Goal: Book appointment/travel/reservation

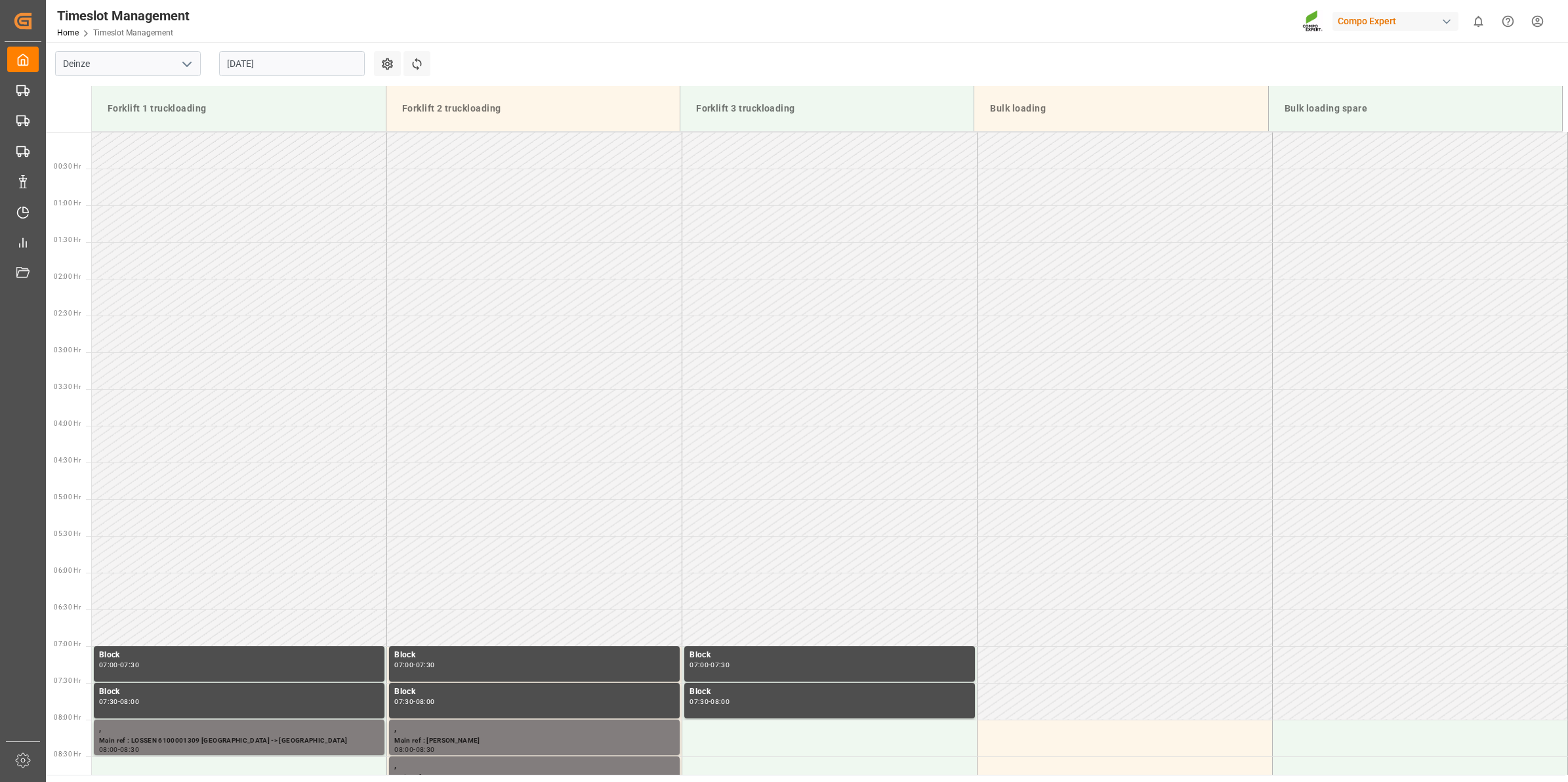
scroll to position [570, 0]
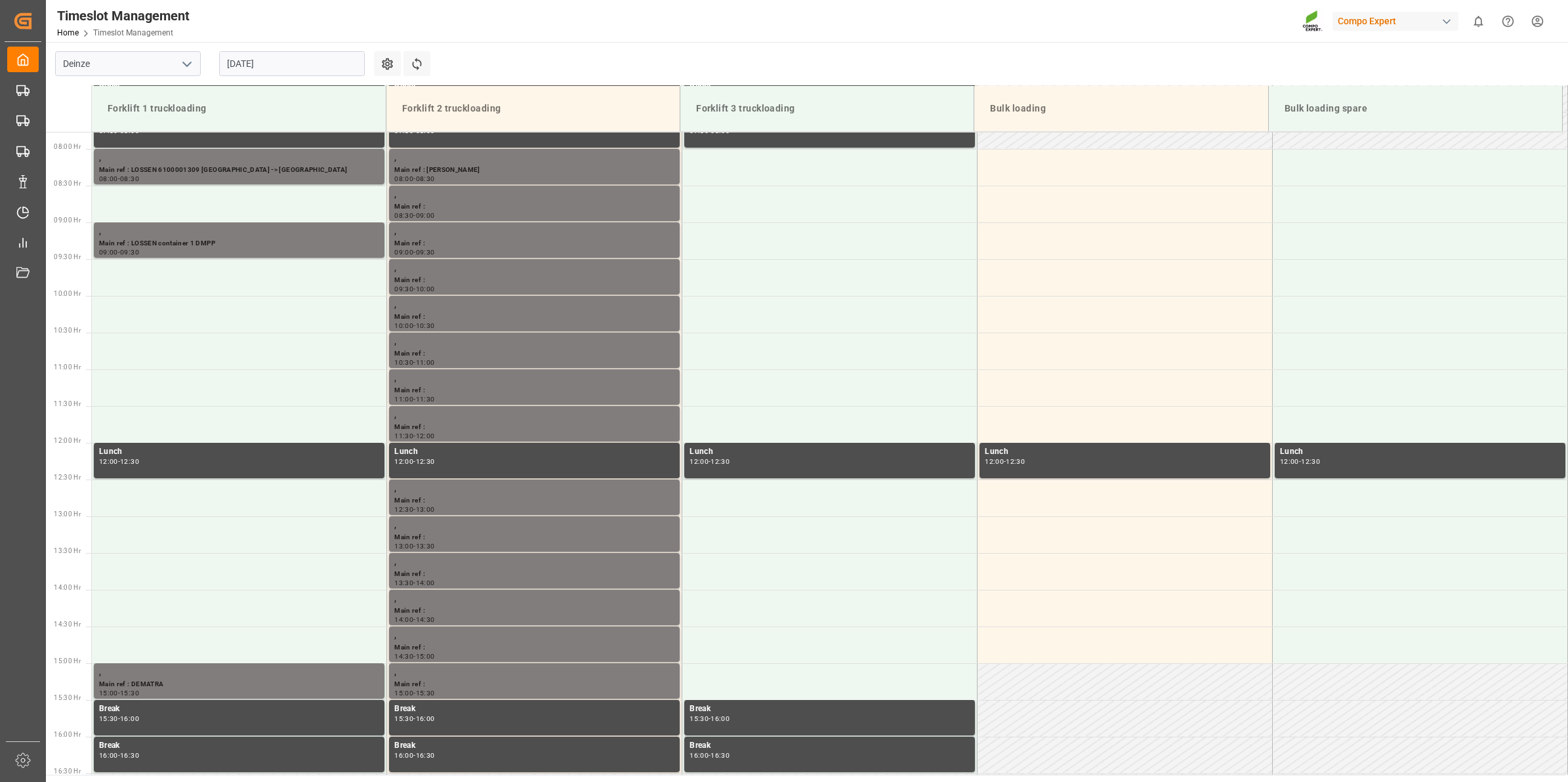
click at [264, 67] on input "[DATE]" at bounding box center [292, 63] width 146 height 25
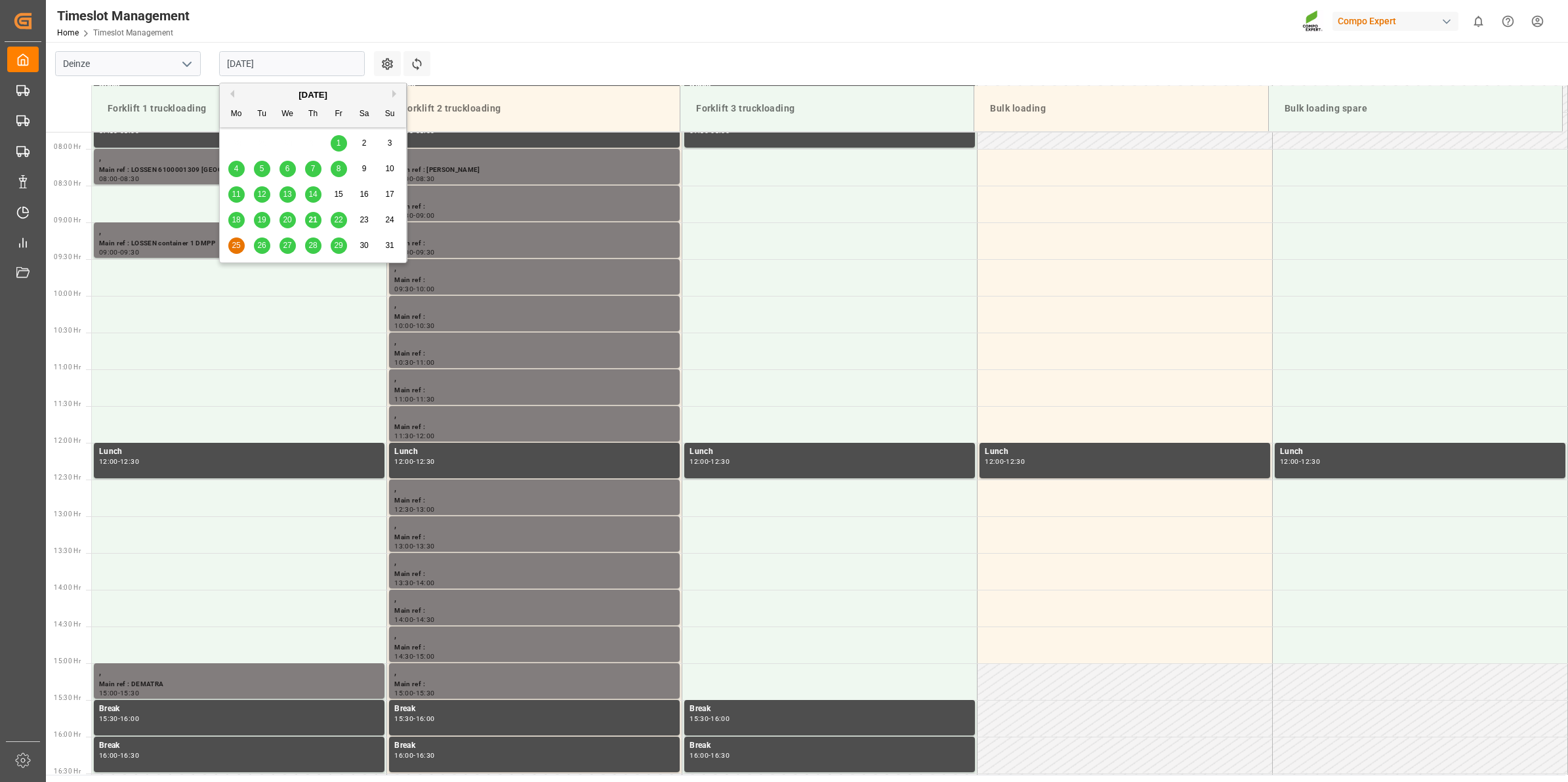
click at [254, 250] on div "26" at bounding box center [262, 246] width 16 height 16
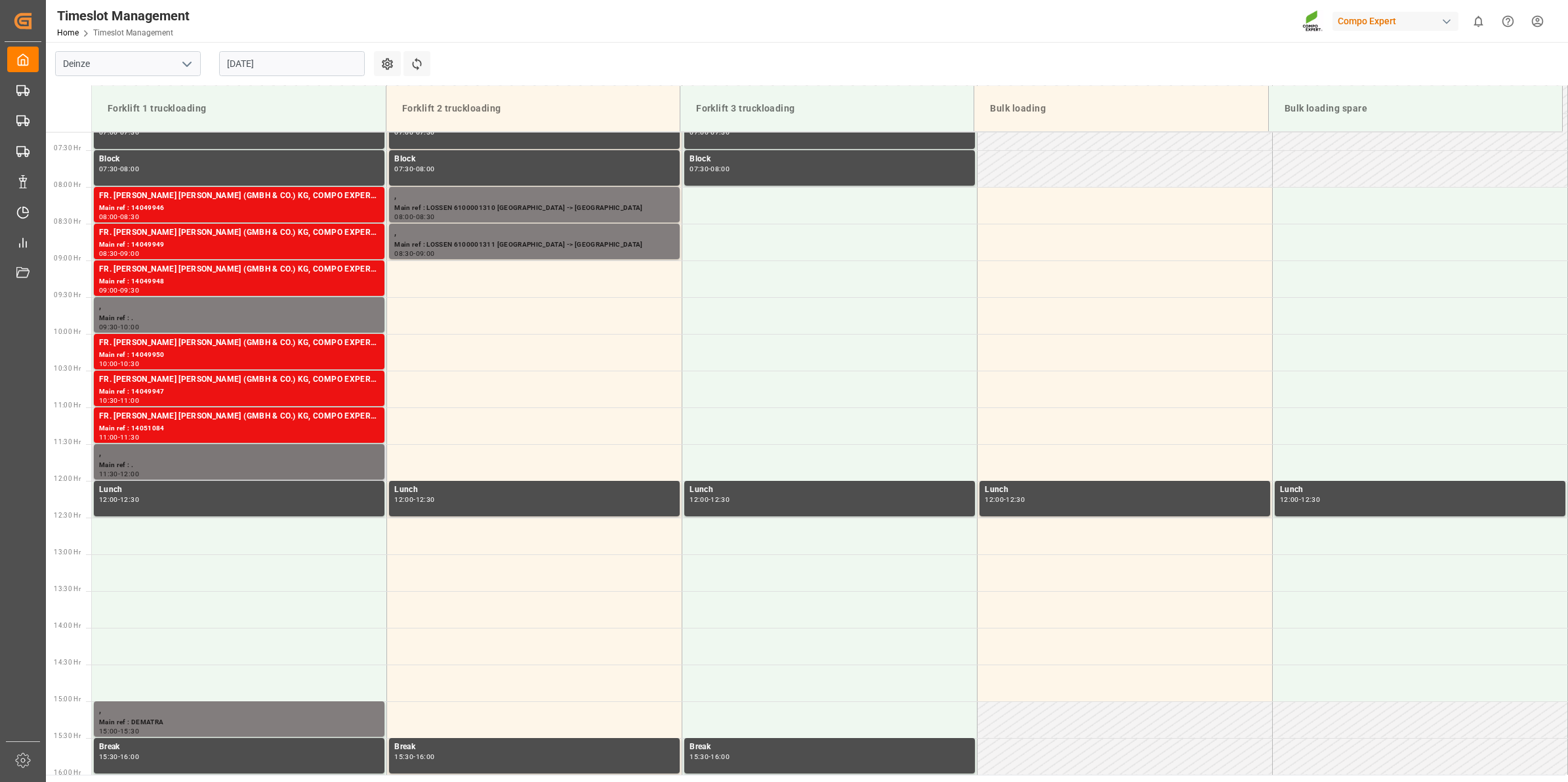
scroll to position [562, 0]
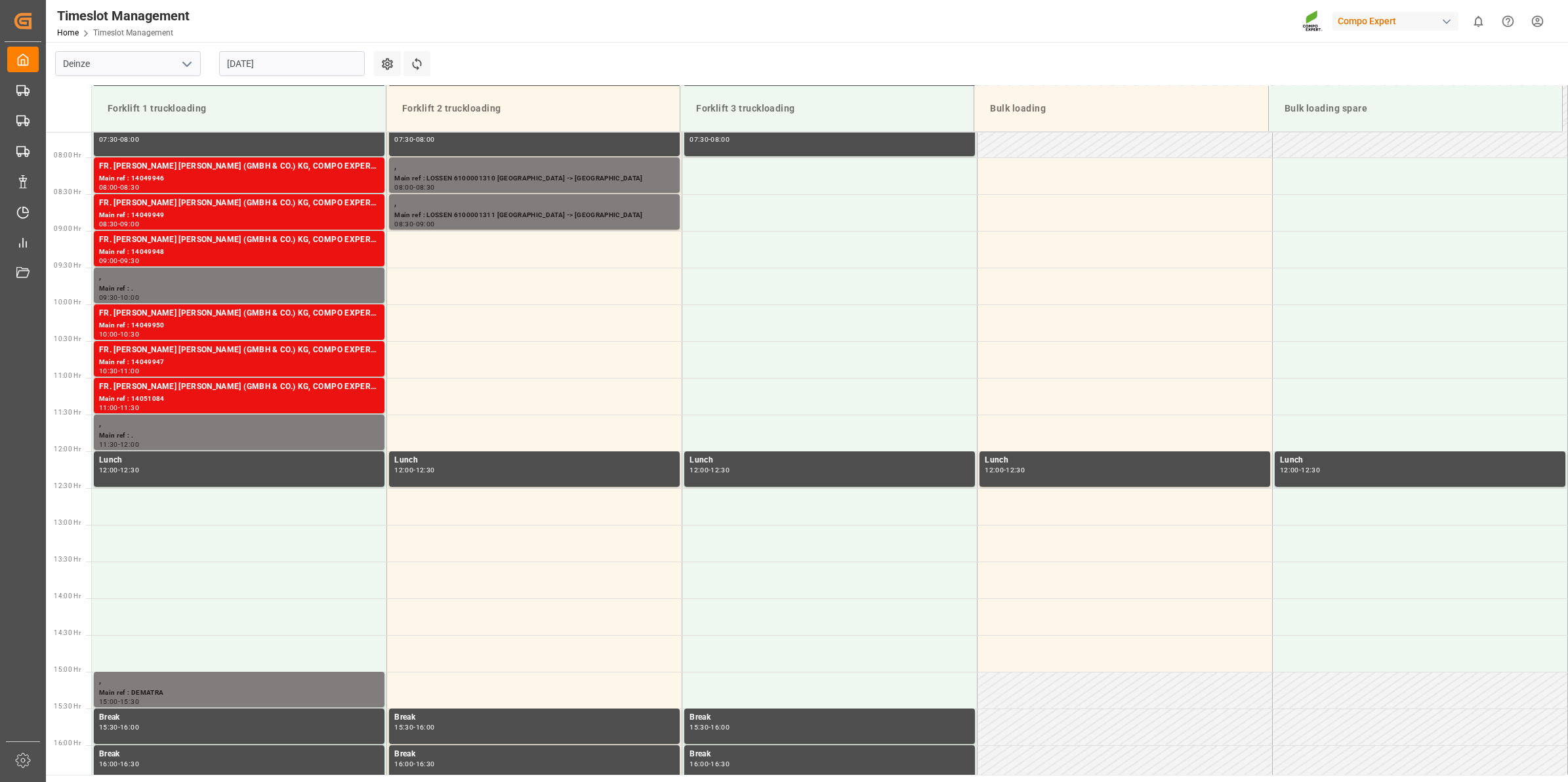
click at [284, 73] on input "[DATE]" at bounding box center [292, 63] width 146 height 25
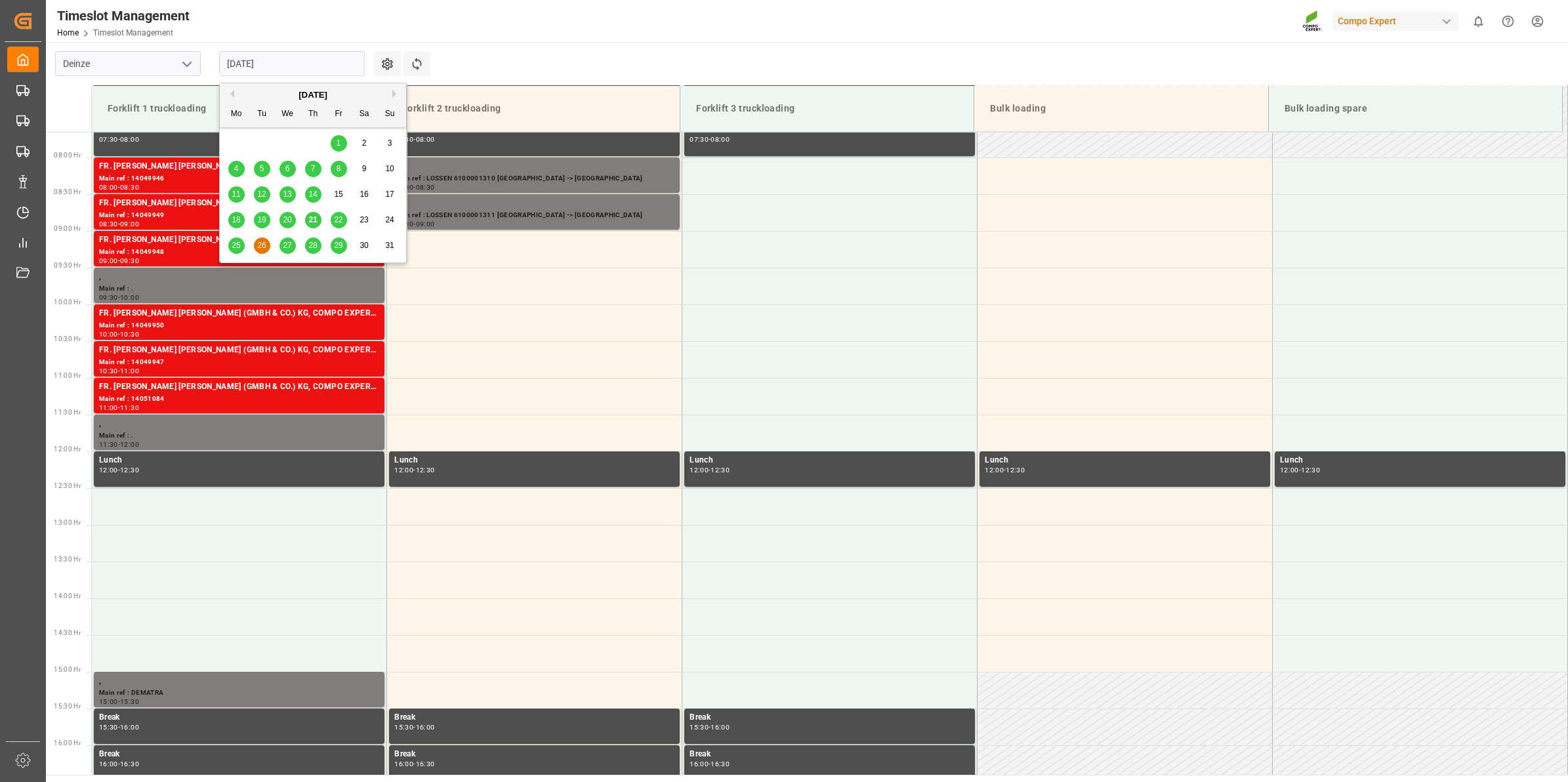
click at [290, 250] on span "27" at bounding box center [286, 245] width 9 height 9
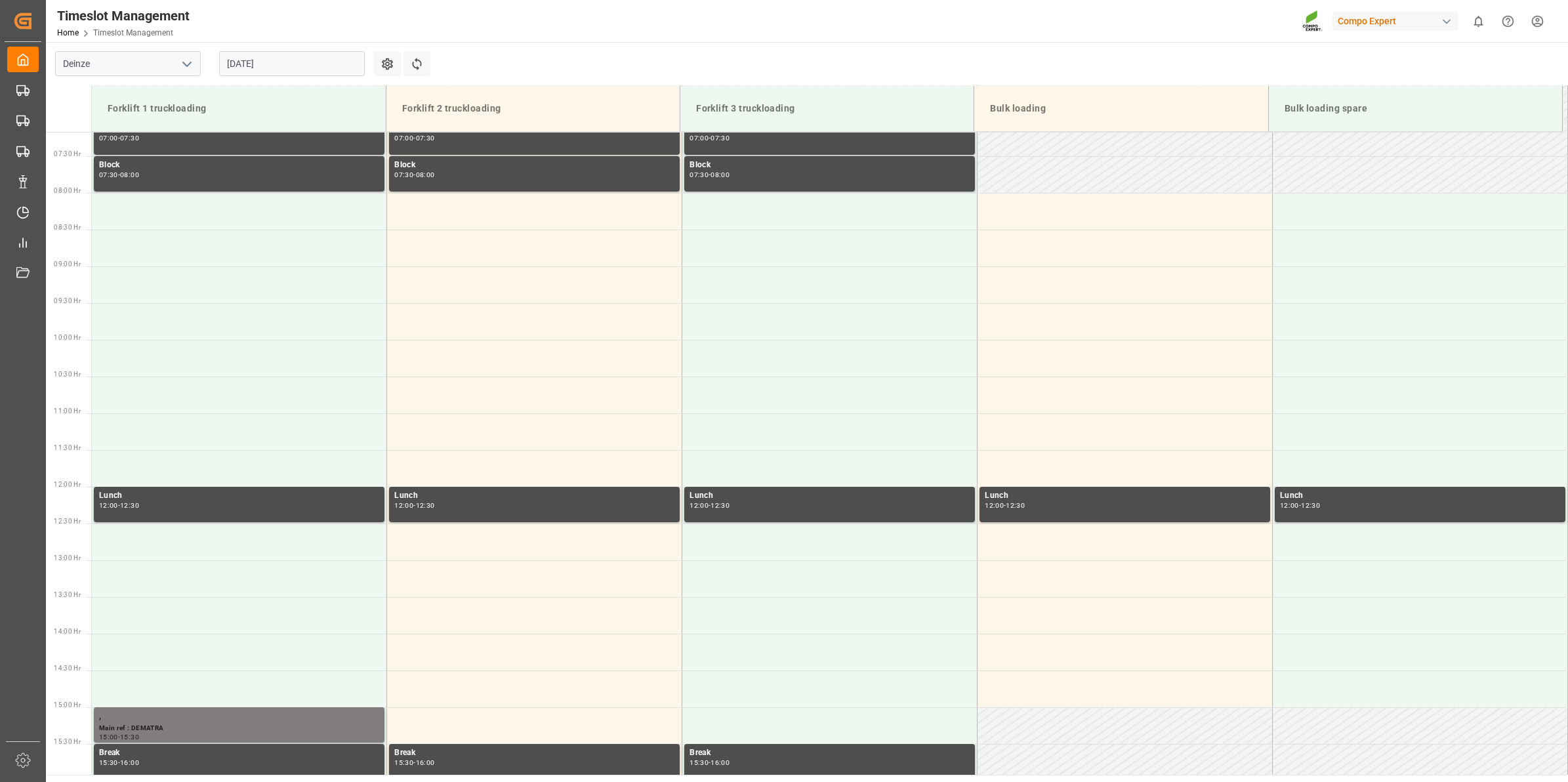
scroll to position [529, 0]
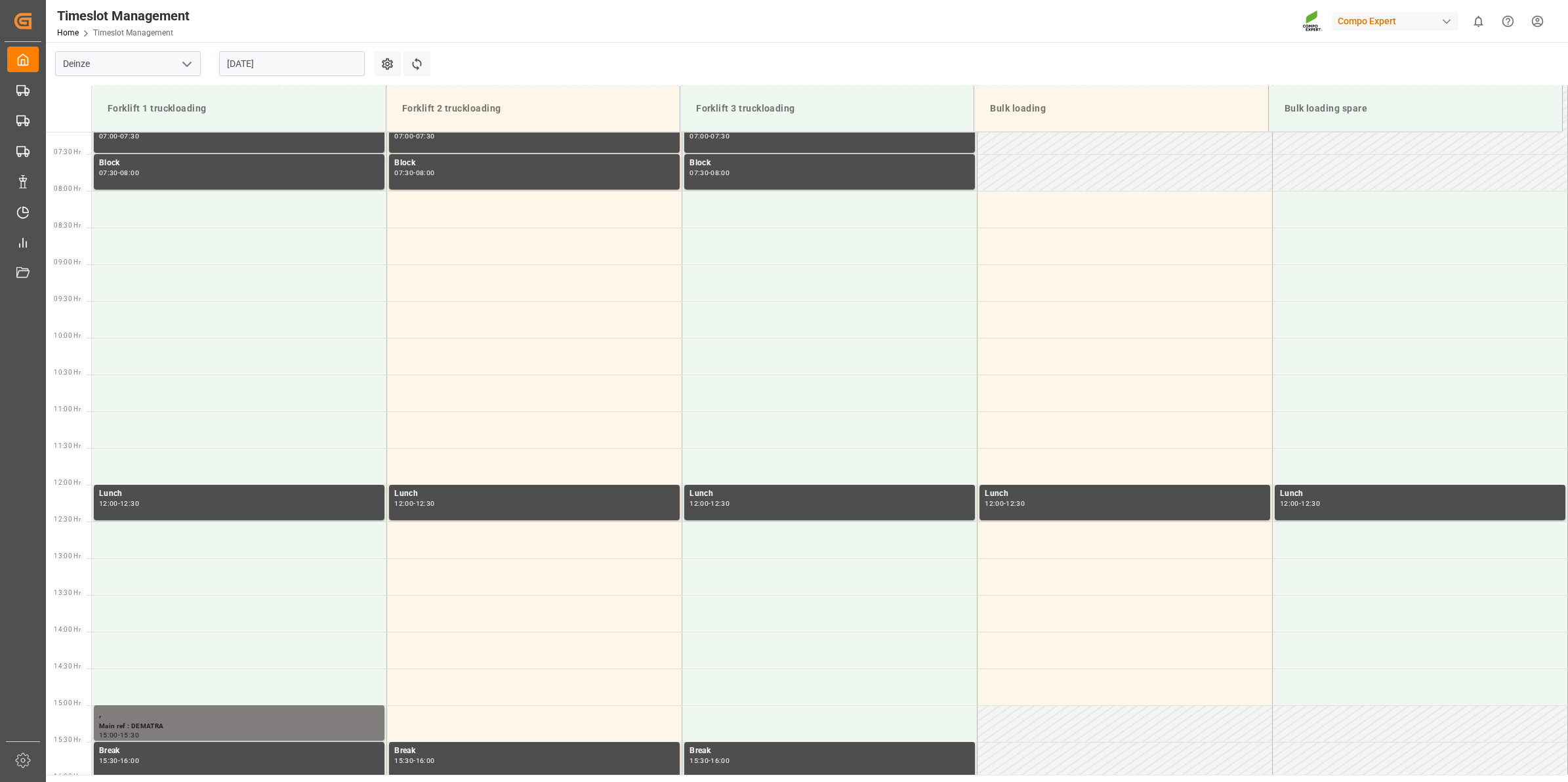
click at [290, 67] on input "[DATE]" at bounding box center [292, 63] width 146 height 25
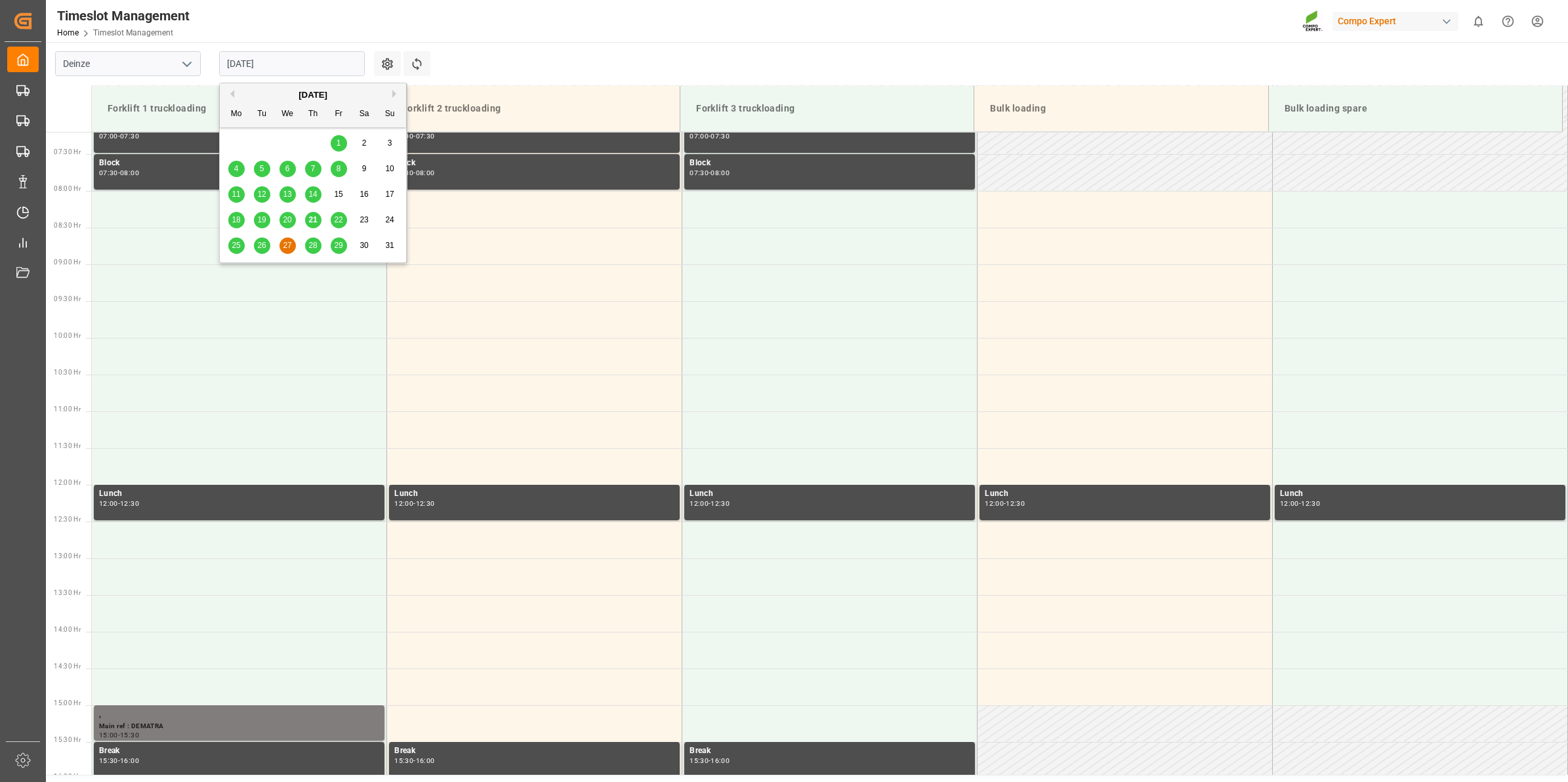
click at [319, 244] on div "28" at bounding box center [313, 246] width 16 height 16
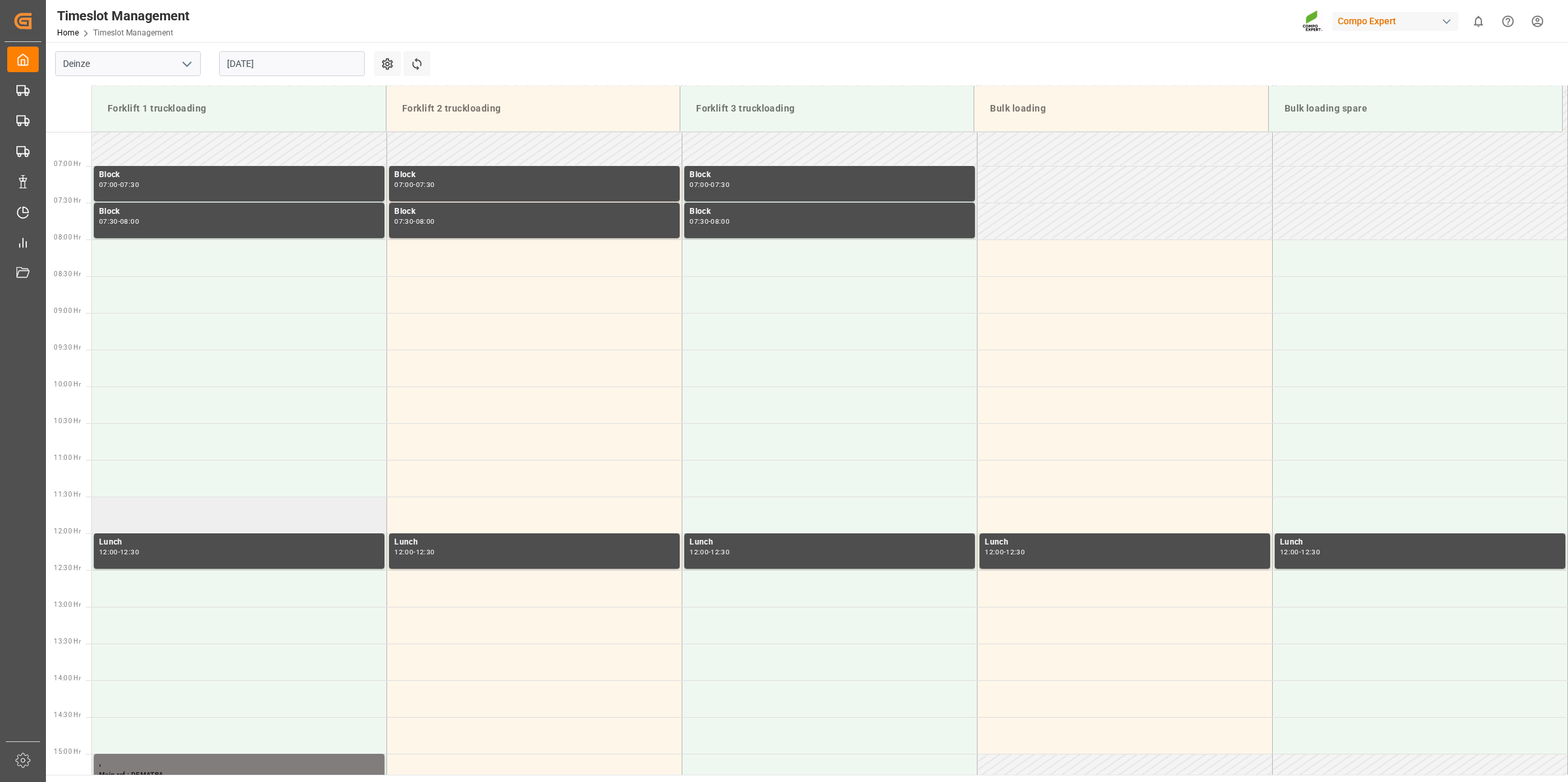
scroll to position [562, 0]
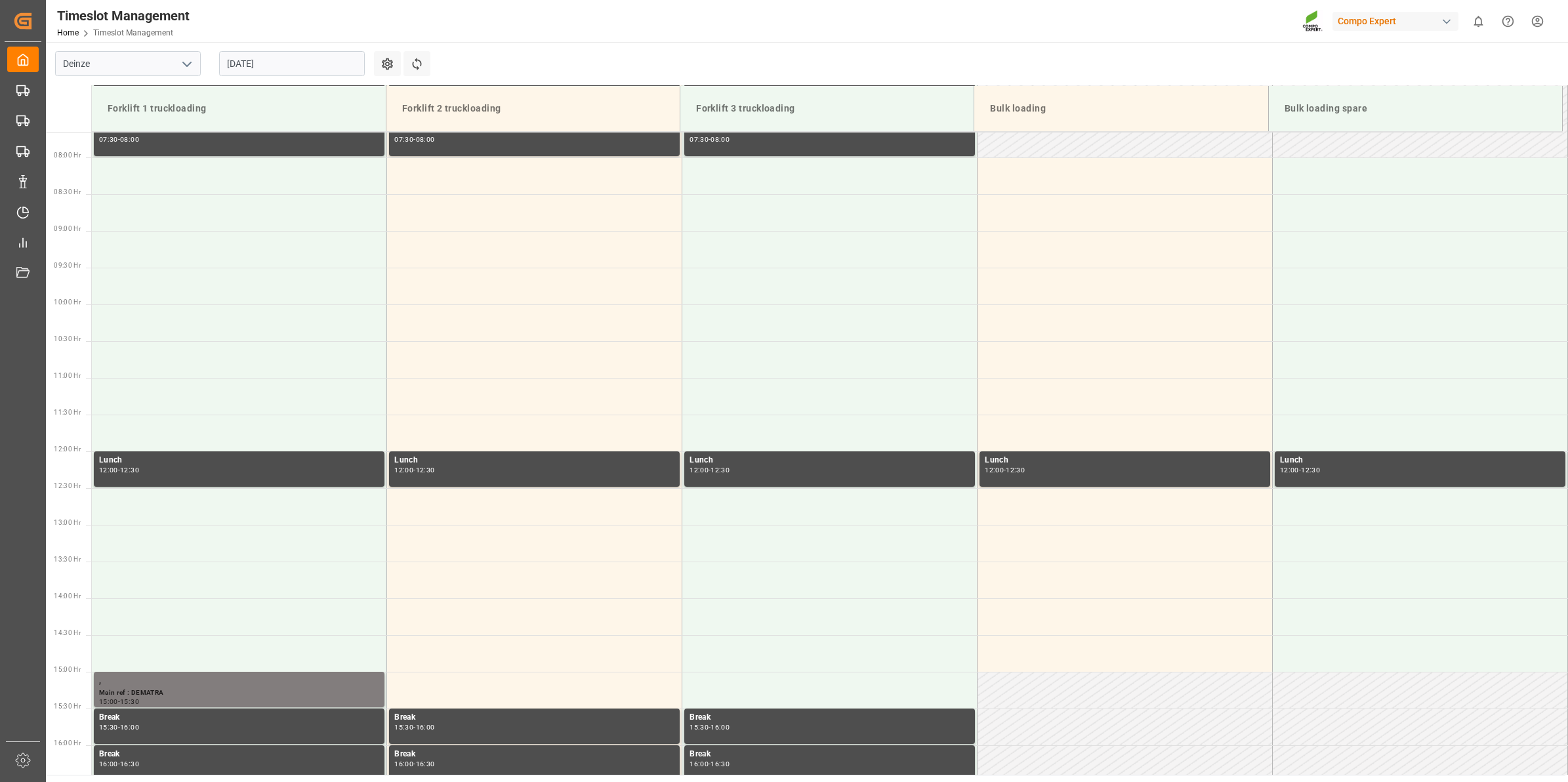
click at [274, 70] on input "[DATE]" at bounding box center [292, 63] width 146 height 25
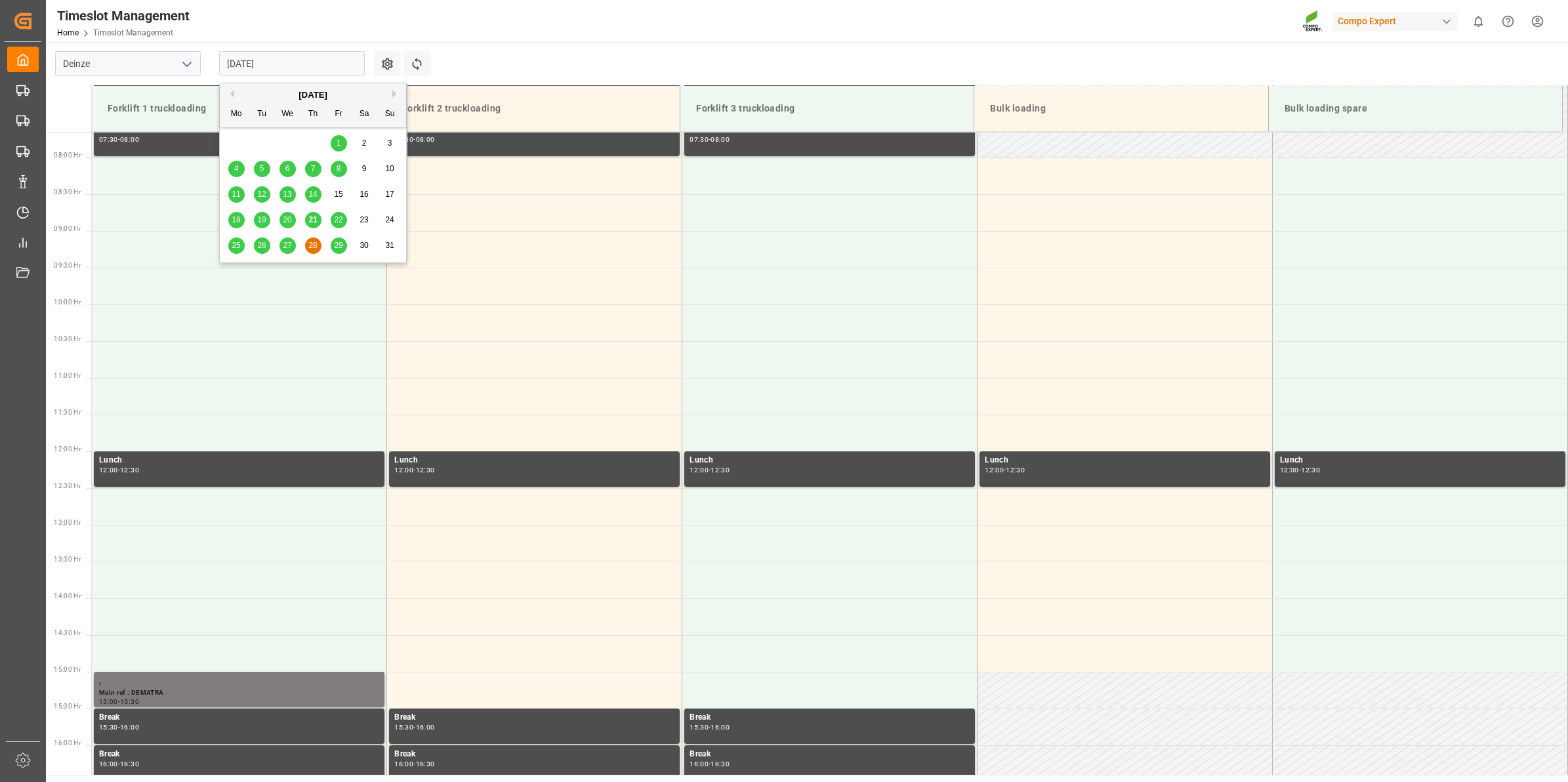
click at [345, 245] on div "29" at bounding box center [339, 246] width 16 height 16
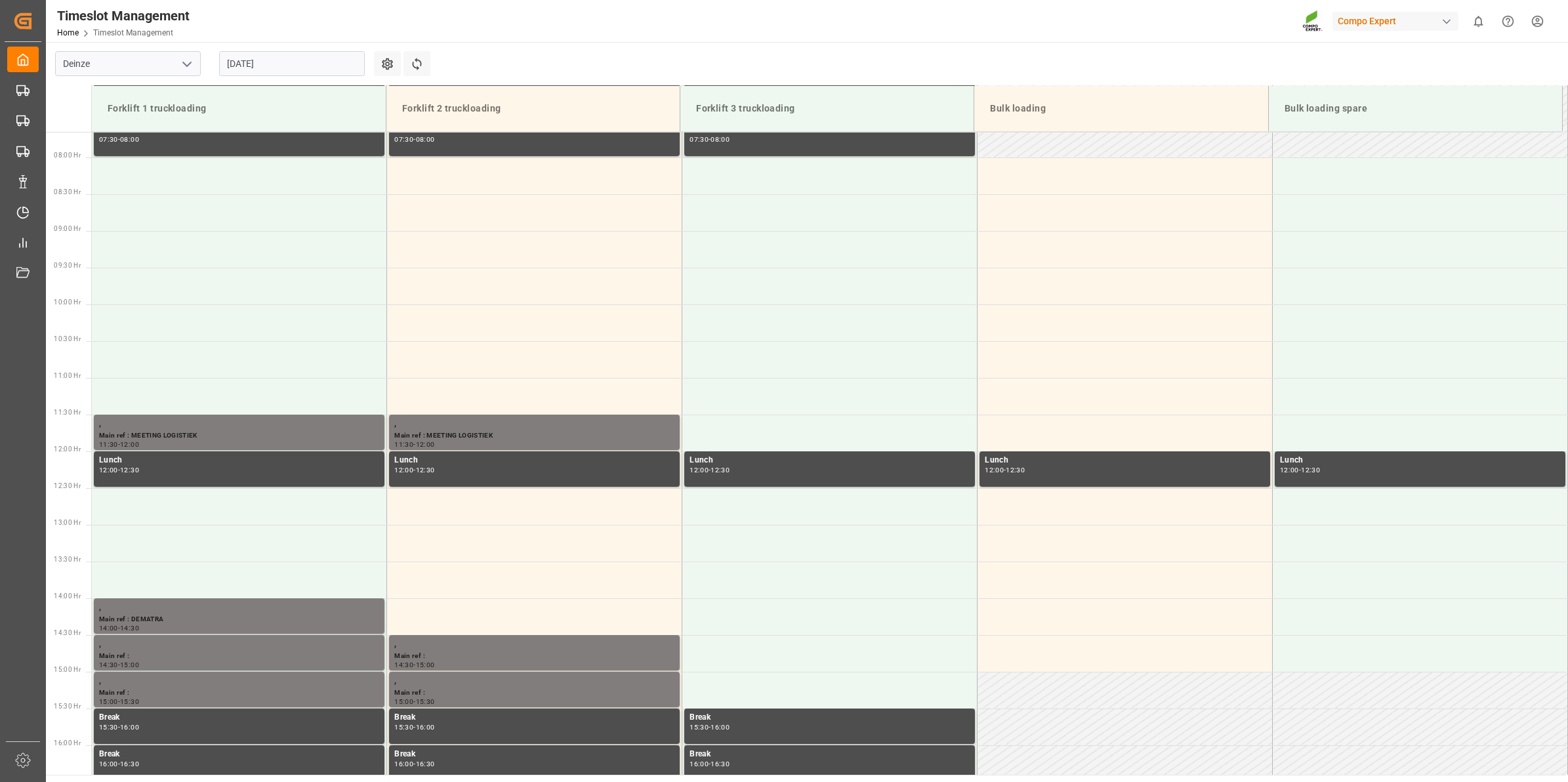
click at [272, 67] on input "[DATE]" at bounding box center [292, 63] width 146 height 25
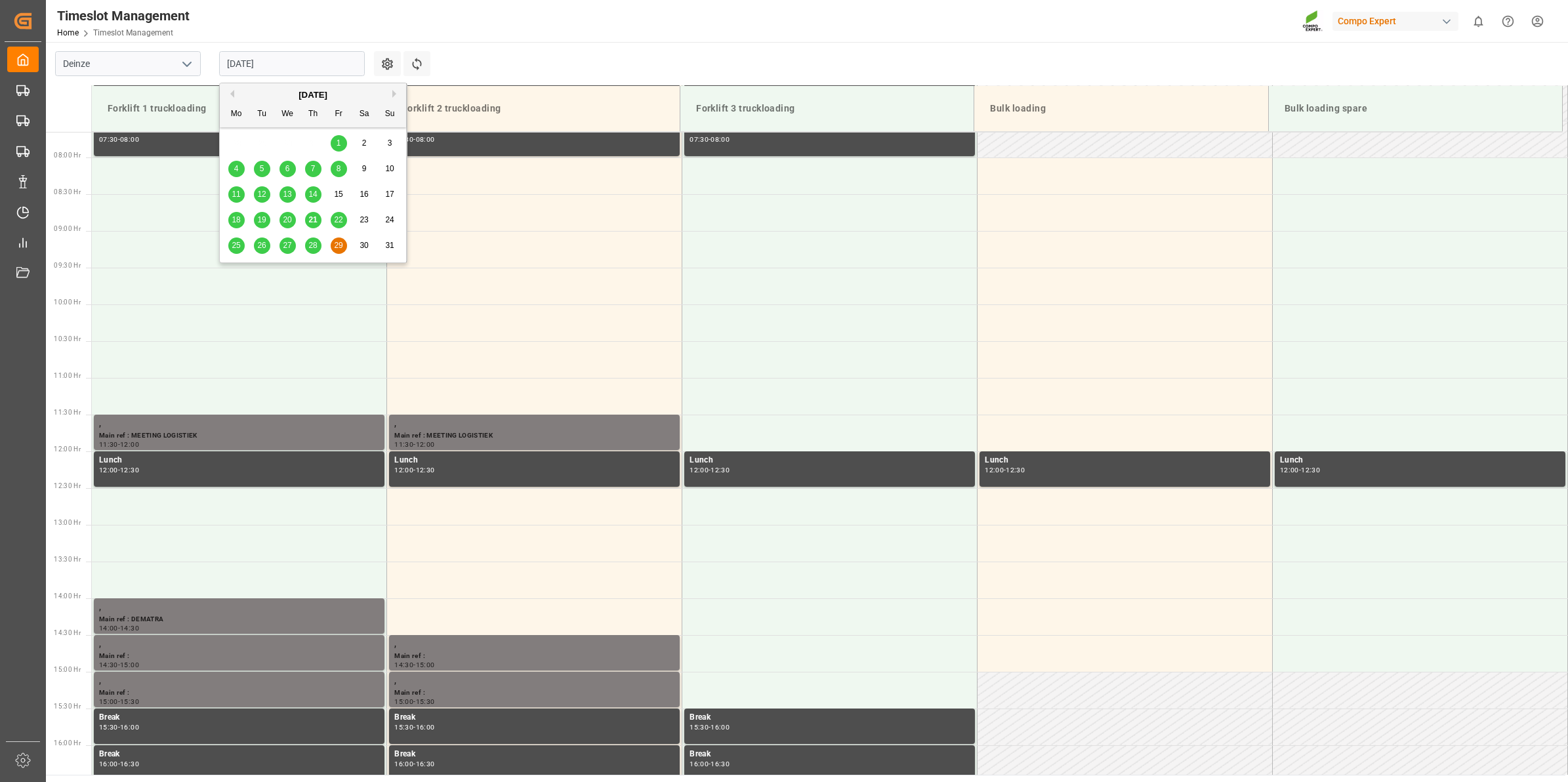
click at [510, 54] on main "Deinze [DATE] Settings Refresh Time Slots Forklift 1 truckloading Forklift 2 tr…" at bounding box center [806, 407] width 1520 height 732
